Goal: Register for event/course

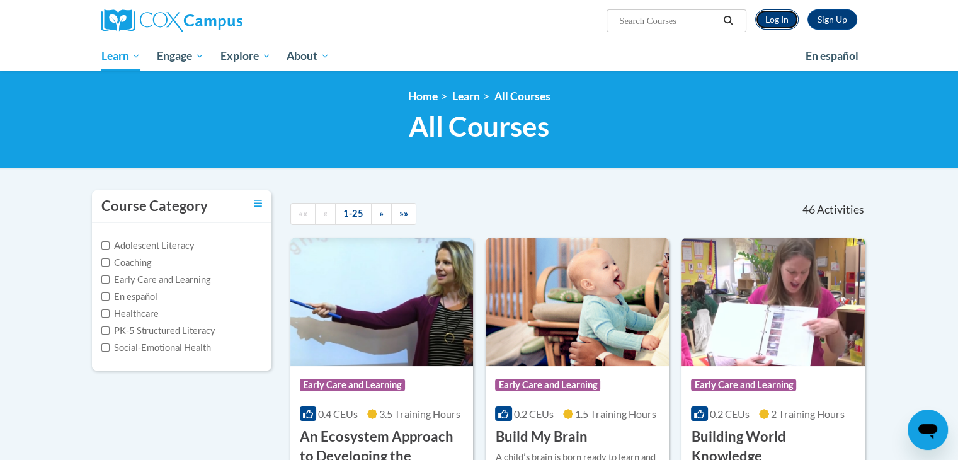
click at [771, 18] on link "Log In" at bounding box center [776, 19] width 43 height 20
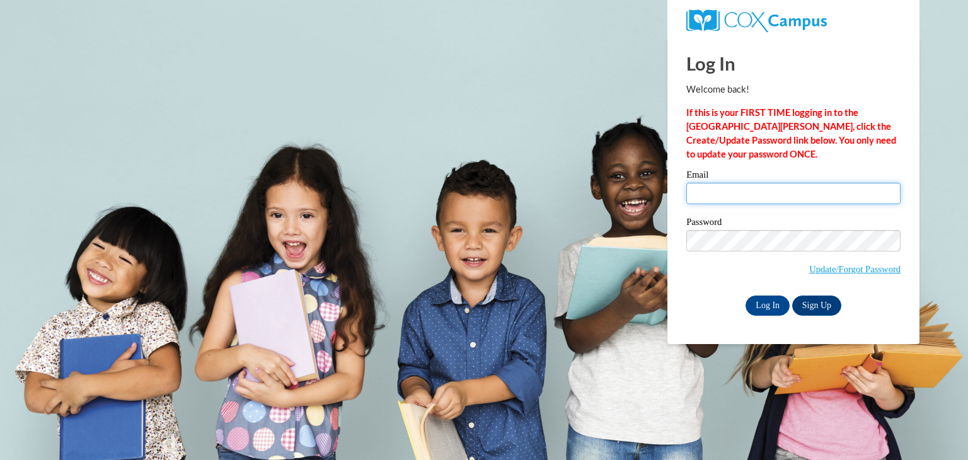
click at [746, 203] on input "Email" at bounding box center [793, 193] width 214 height 21
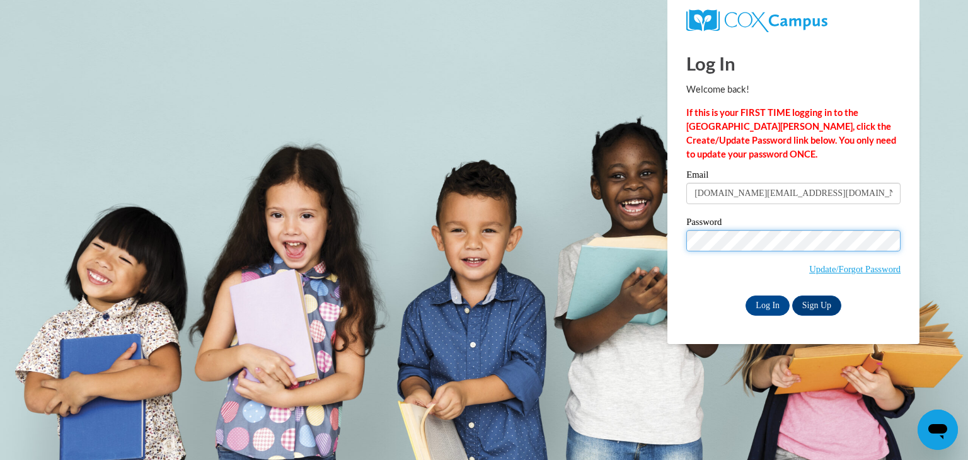
click at [745, 295] on input "Log In" at bounding box center [767, 305] width 44 height 20
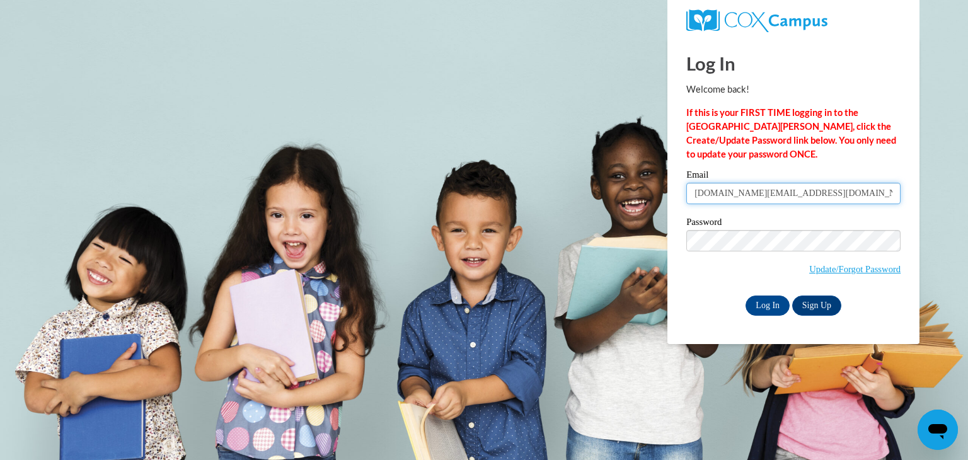
drag, startPoint x: 822, startPoint y: 184, endPoint x: 685, endPoint y: 222, distance: 141.4
click at [686, 222] on div "Email kiara.green@bcsdk12.net Password Update/Forgot Password Log In Sign Up OR" at bounding box center [793, 242] width 214 height 145
type input "kg15817@georgiasouthern.edu"
click at [781, 300] on input "Log In" at bounding box center [767, 305] width 44 height 20
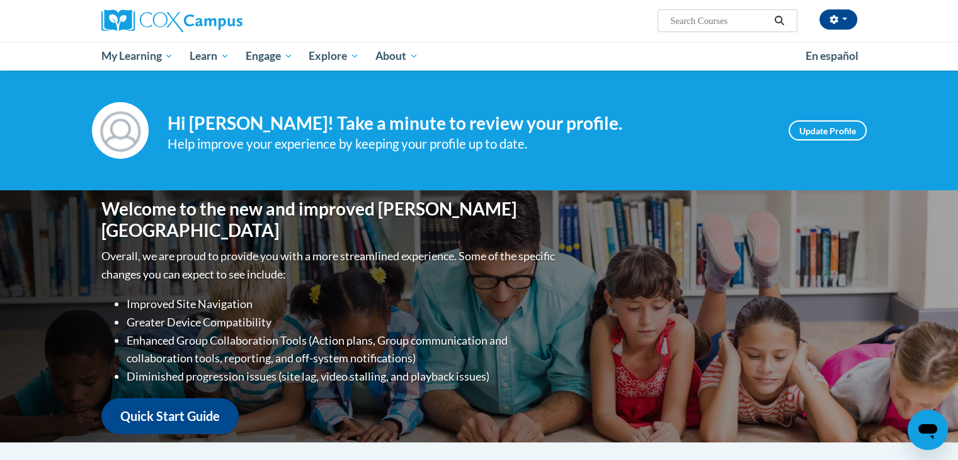
click at [696, 22] on input "Search..." at bounding box center [719, 20] width 101 height 15
paste input "Data Driven"
type input "Data Driven"
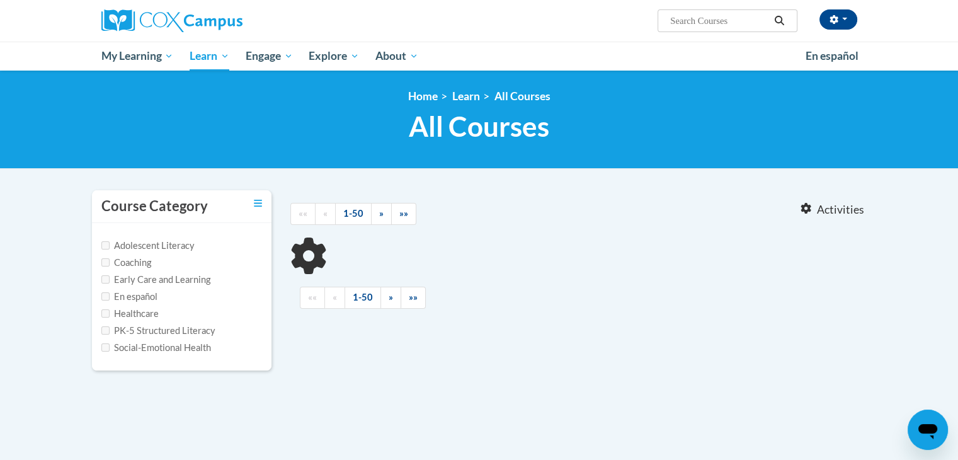
type input "Data Driven"
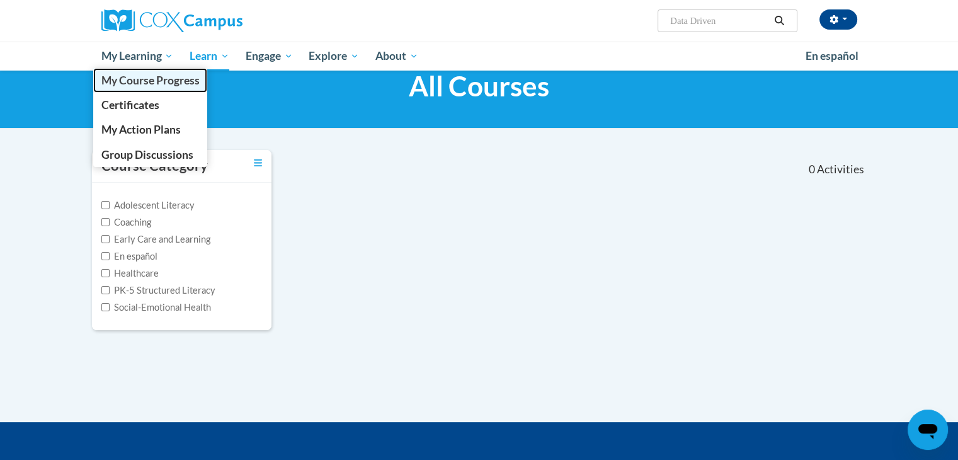
click at [128, 81] on span "My Course Progress" at bounding box center [150, 80] width 98 height 13
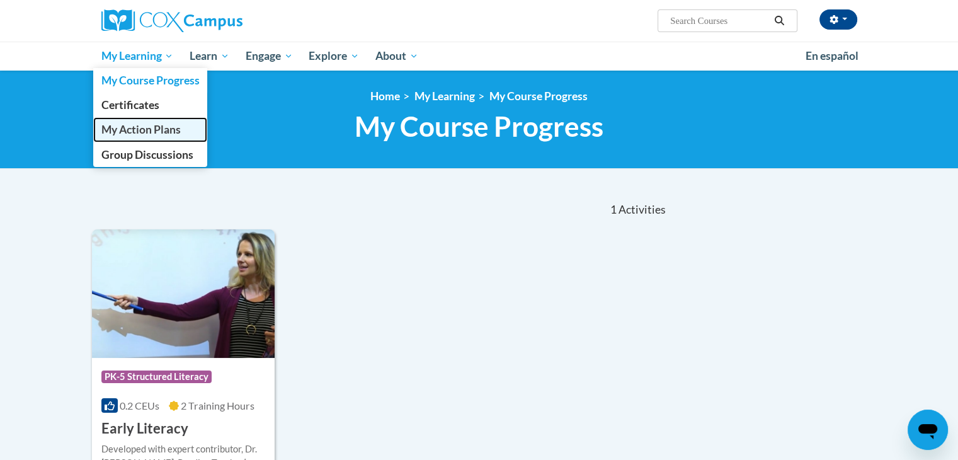
click at [147, 119] on link "My Action Plans" at bounding box center [150, 129] width 115 height 25
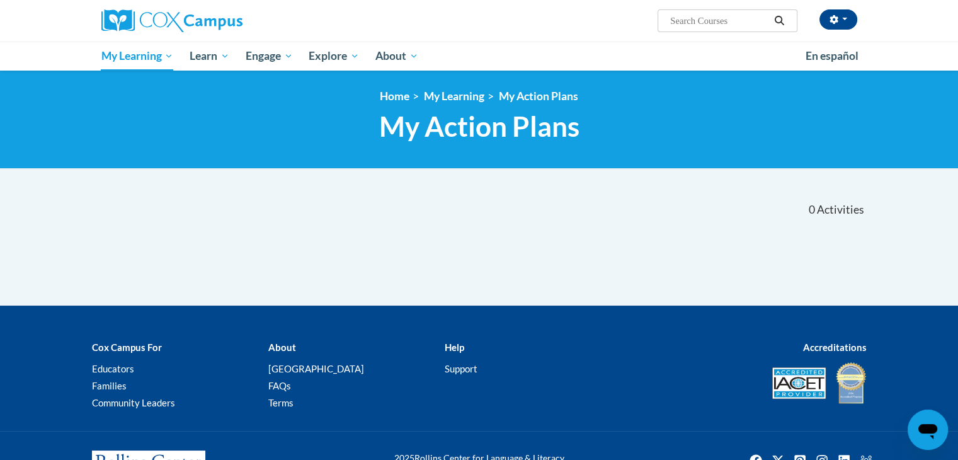
click at [716, 15] on input "Search..." at bounding box center [719, 20] width 101 height 15
paste input "Data Driven"
click at [693, 21] on input "Data Driven" at bounding box center [719, 20] width 101 height 15
type input "Data-Driven"
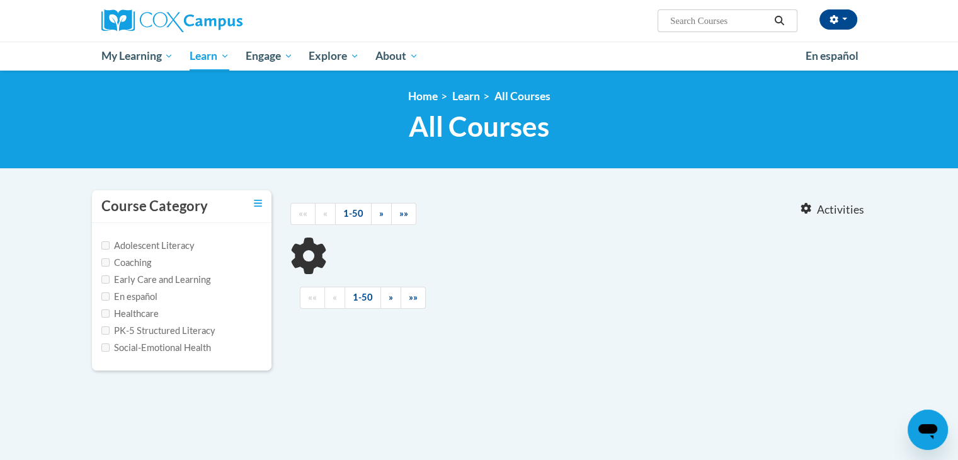
type input "Data-Driven"
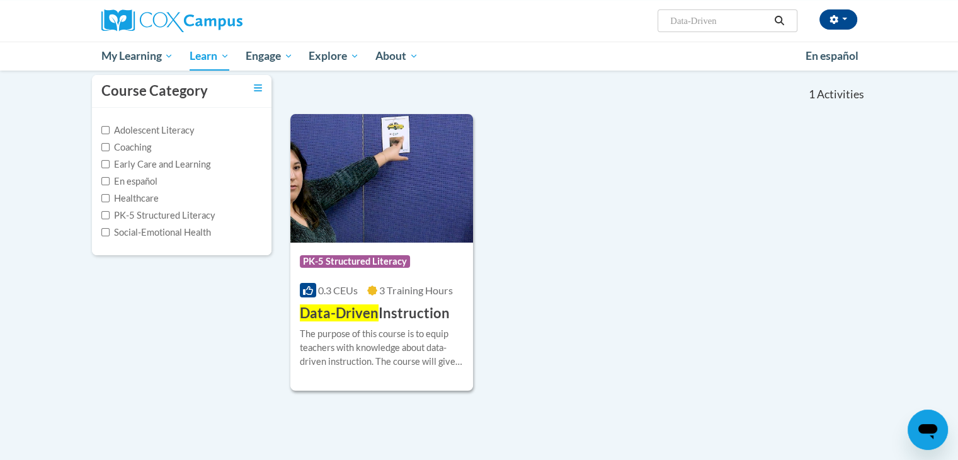
scroll to position [116, 0]
click at [378, 317] on h3 "Data-Driven Instruction" at bounding box center [375, 313] width 150 height 20
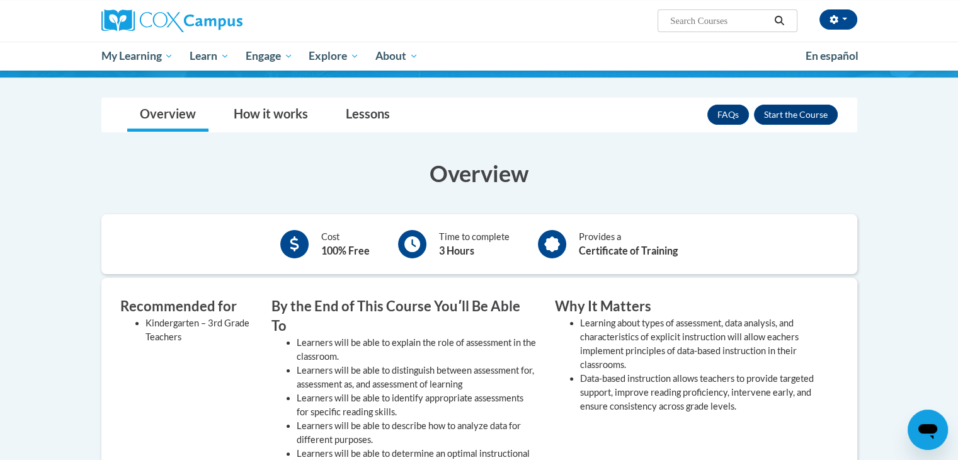
scroll to position [158, 0]
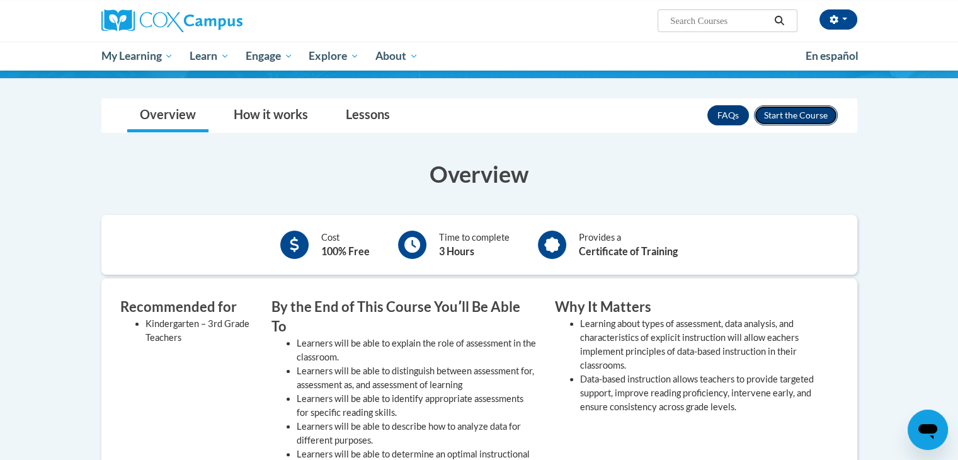
click at [798, 113] on button "Enroll" at bounding box center [796, 115] width 84 height 20
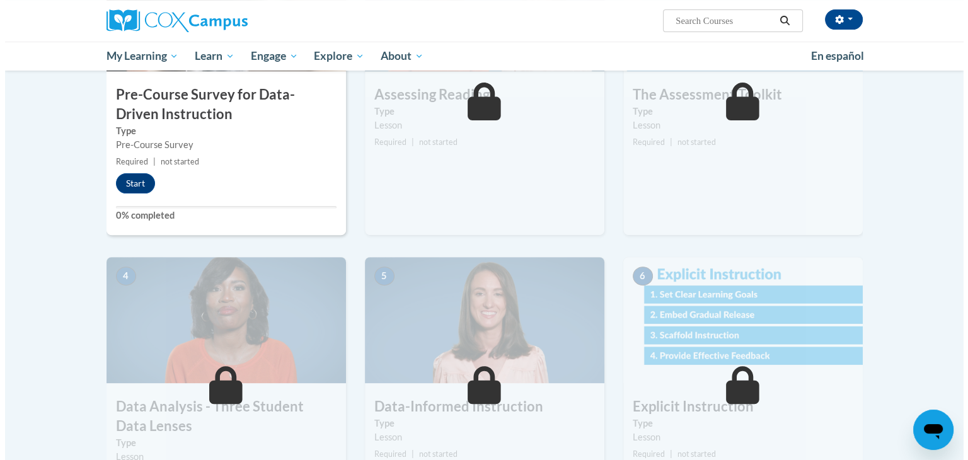
scroll to position [375, 0]
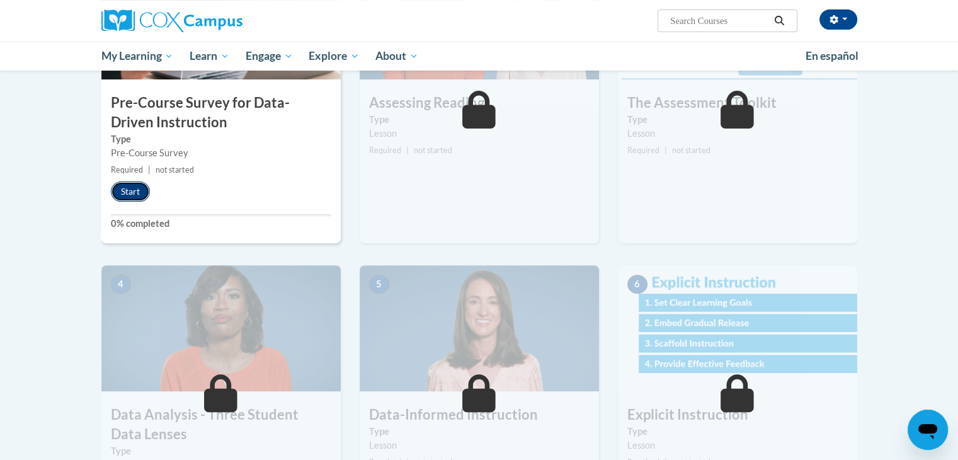
click at [142, 183] on button "Start" at bounding box center [130, 191] width 39 height 20
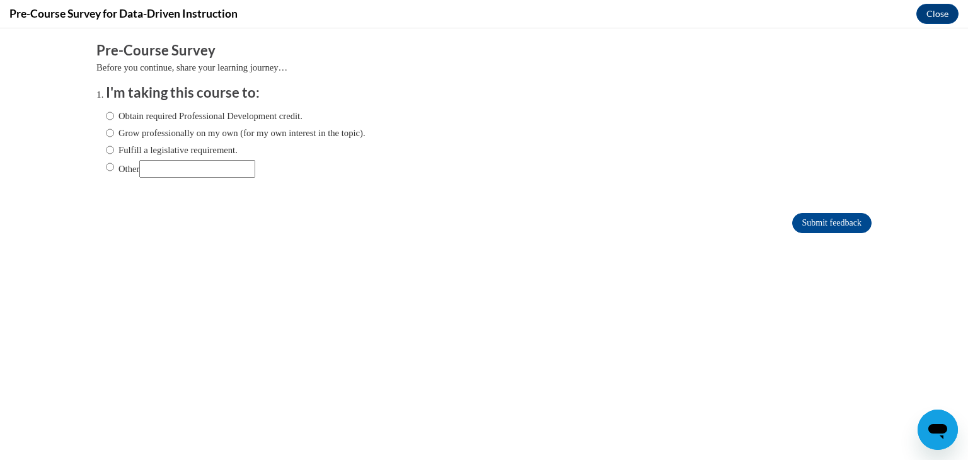
scroll to position [0, 0]
click at [188, 111] on label "Obtain required Professional Development credit." at bounding box center [204, 116] width 197 height 14
click at [114, 111] on input "Obtain required Professional Development credit." at bounding box center [110, 116] width 8 height 14
radio input "true"
click at [832, 215] on input "Submit feedback" at bounding box center [831, 223] width 79 height 20
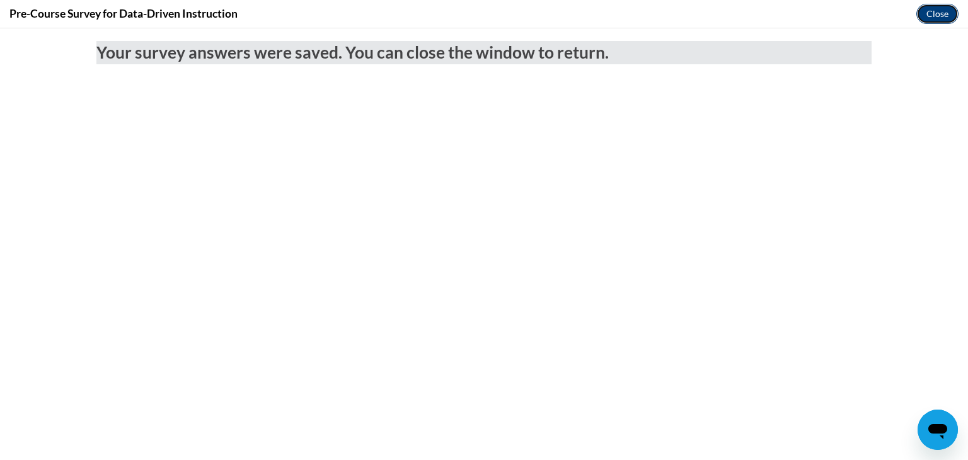
click at [946, 15] on button "Close" at bounding box center [937, 14] width 42 height 20
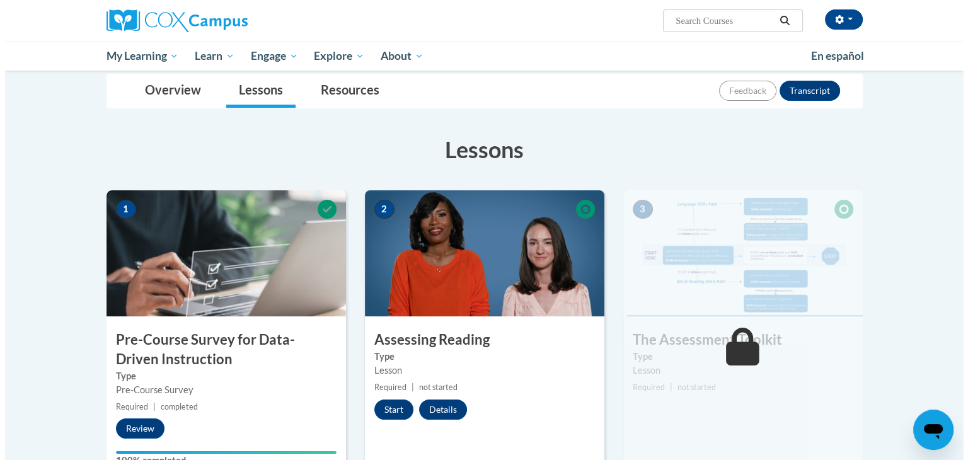
scroll to position [242, 0]
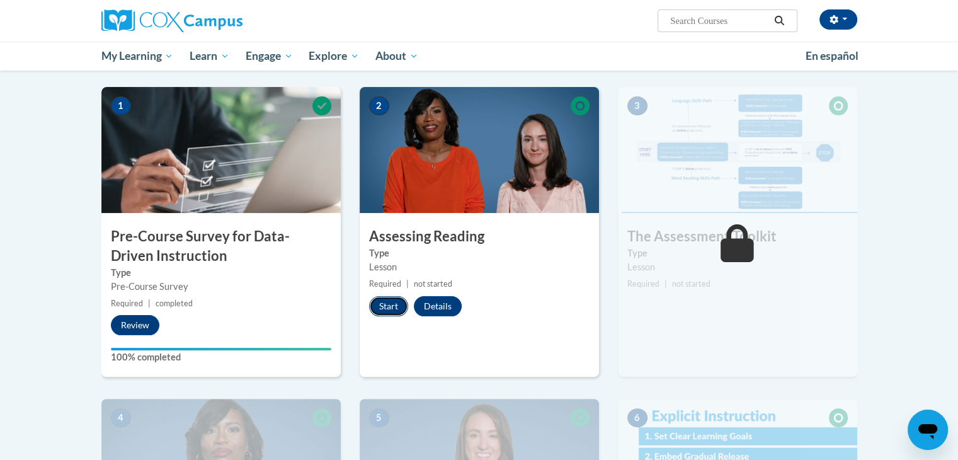
click at [388, 299] on button "Start" at bounding box center [388, 306] width 39 height 20
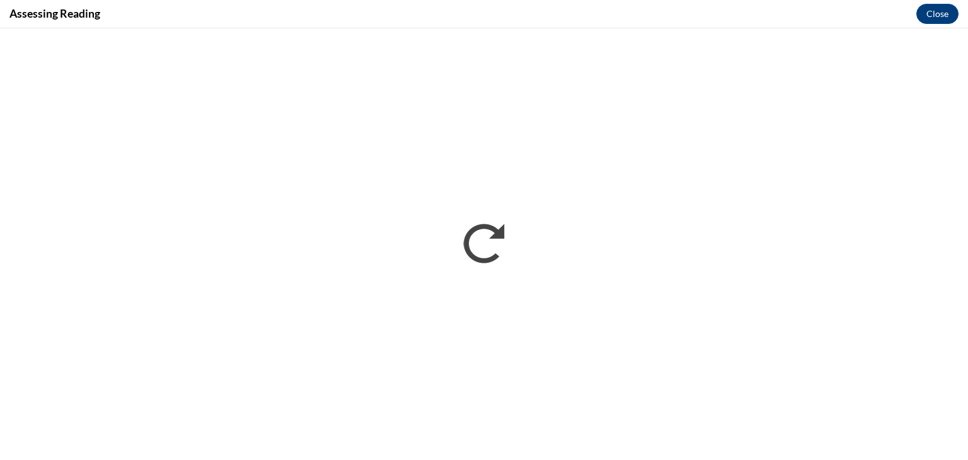
scroll to position [0, 0]
